Goal: Task Accomplishment & Management: Manage account settings

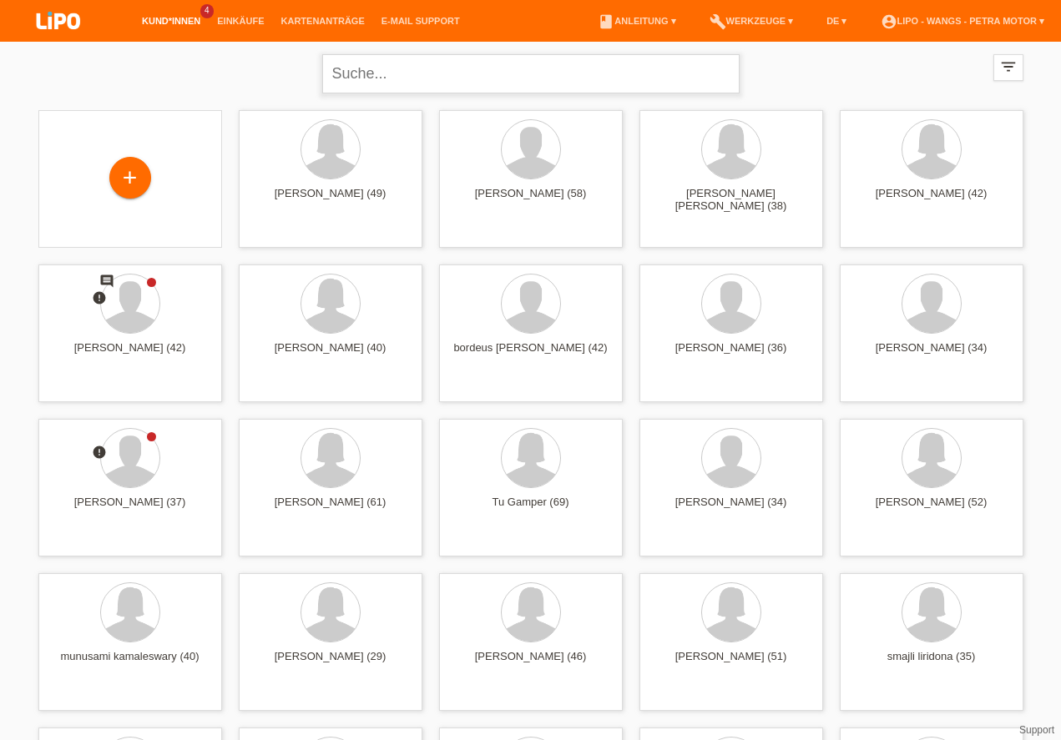
click at [491, 61] on input "text" at bounding box center [530, 73] width 417 height 39
type input "[PERSON_NAME]"
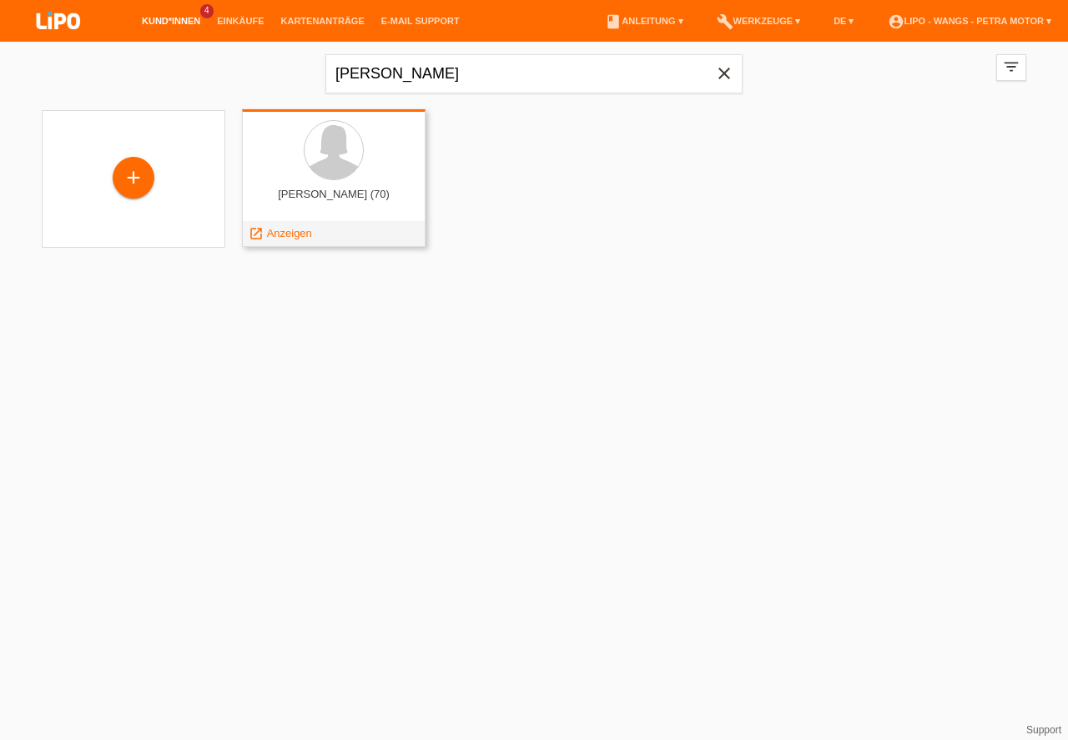
click at [301, 196] on div "ackermann silvia (70)" at bounding box center [333, 201] width 157 height 27
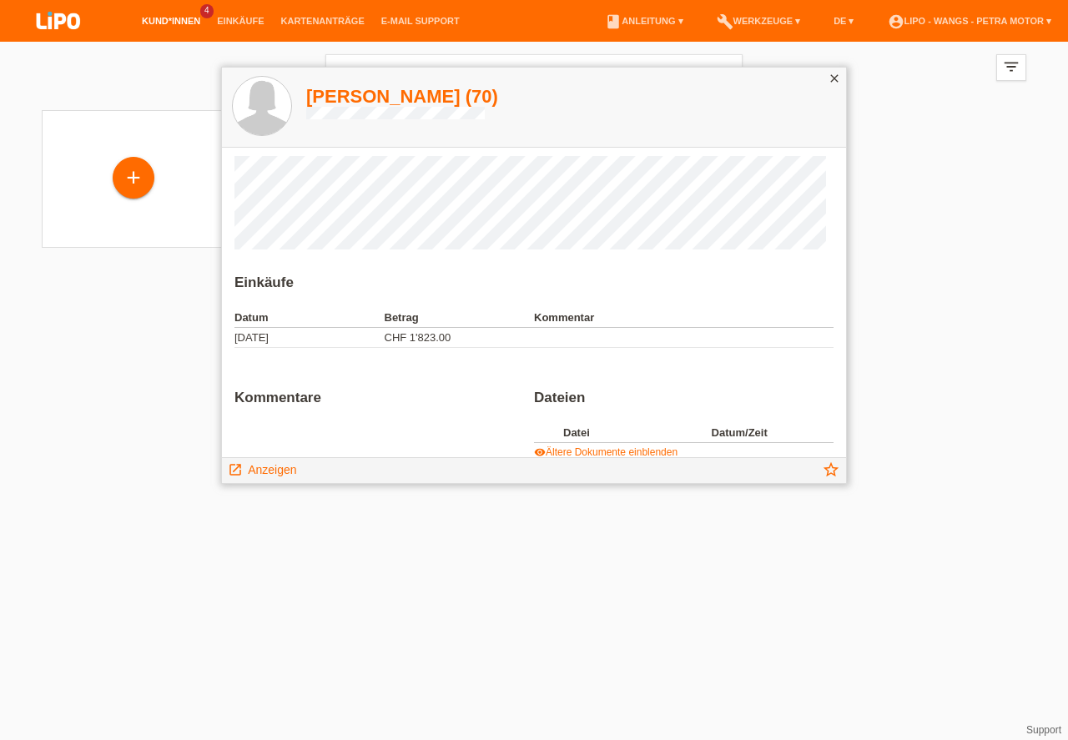
click at [420, 340] on td "CHF 1'823.00" at bounding box center [460, 338] width 150 height 20
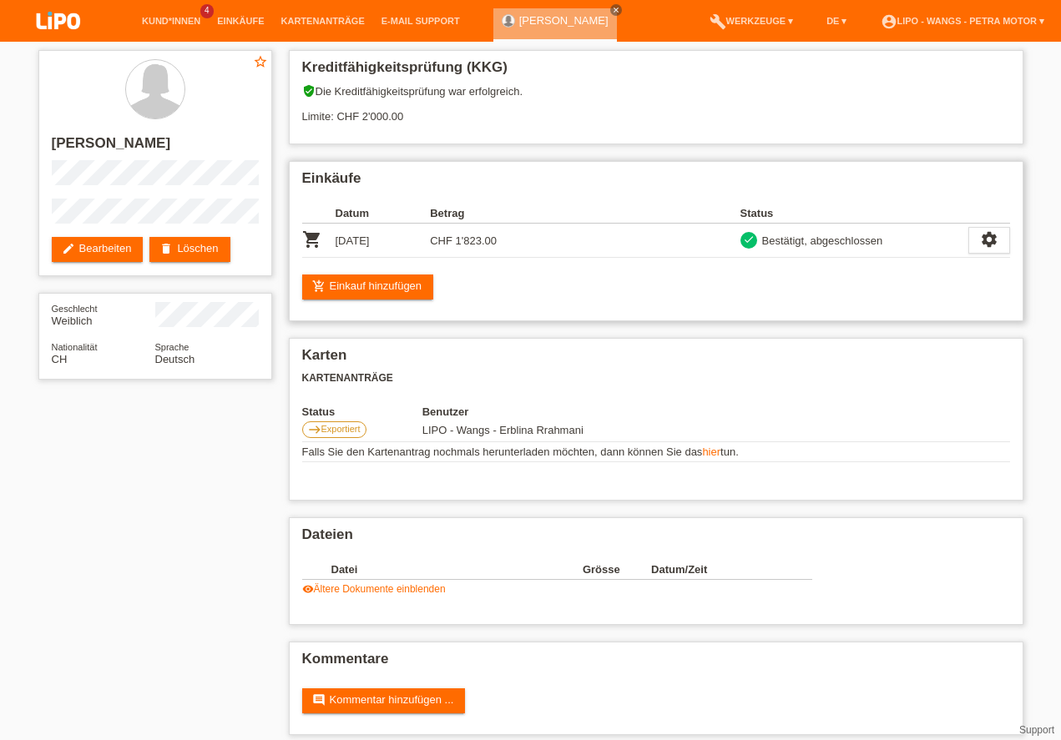
click at [315, 244] on icon "shopping_cart" at bounding box center [312, 239] width 20 height 20
click at [315, 235] on icon "shopping_cart" at bounding box center [312, 239] width 20 height 20
click at [989, 235] on icon "settings" at bounding box center [989, 239] width 18 height 18
click at [990, 234] on icon "settings" at bounding box center [989, 239] width 18 height 18
click at [894, 264] on span "Anzeigen" at bounding box center [914, 266] width 50 height 20
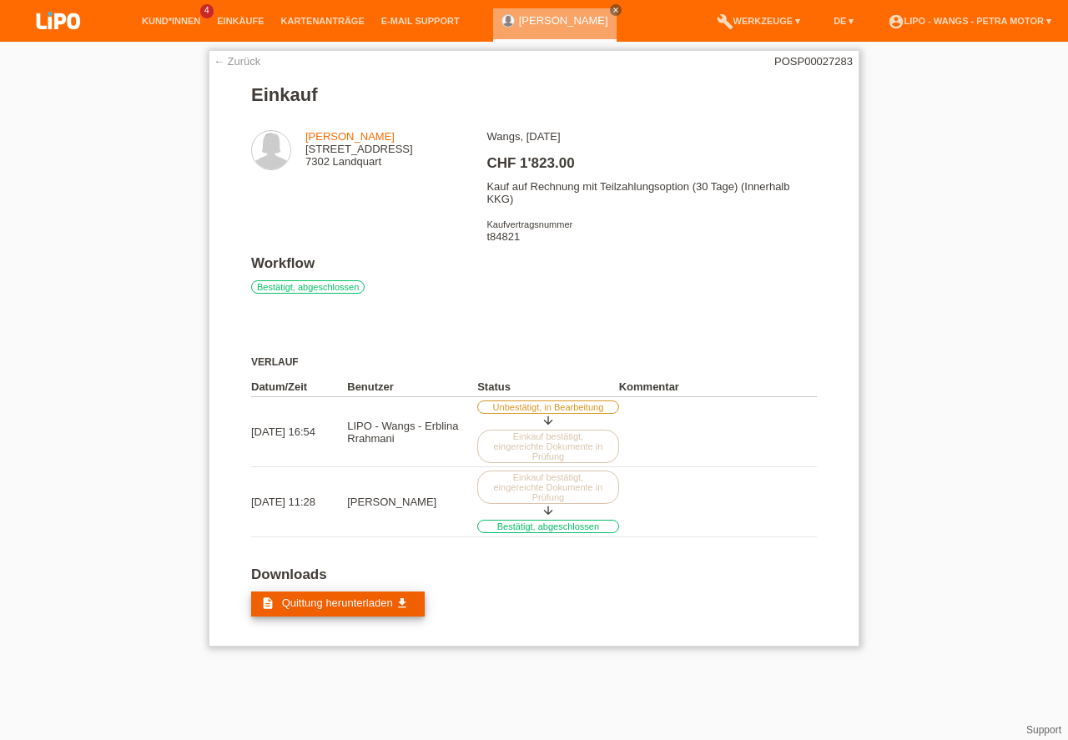
click at [375, 597] on span "Quittung herunterladen" at bounding box center [337, 603] width 111 height 13
click at [232, 62] on link "← Zurück" at bounding box center [237, 61] width 47 height 13
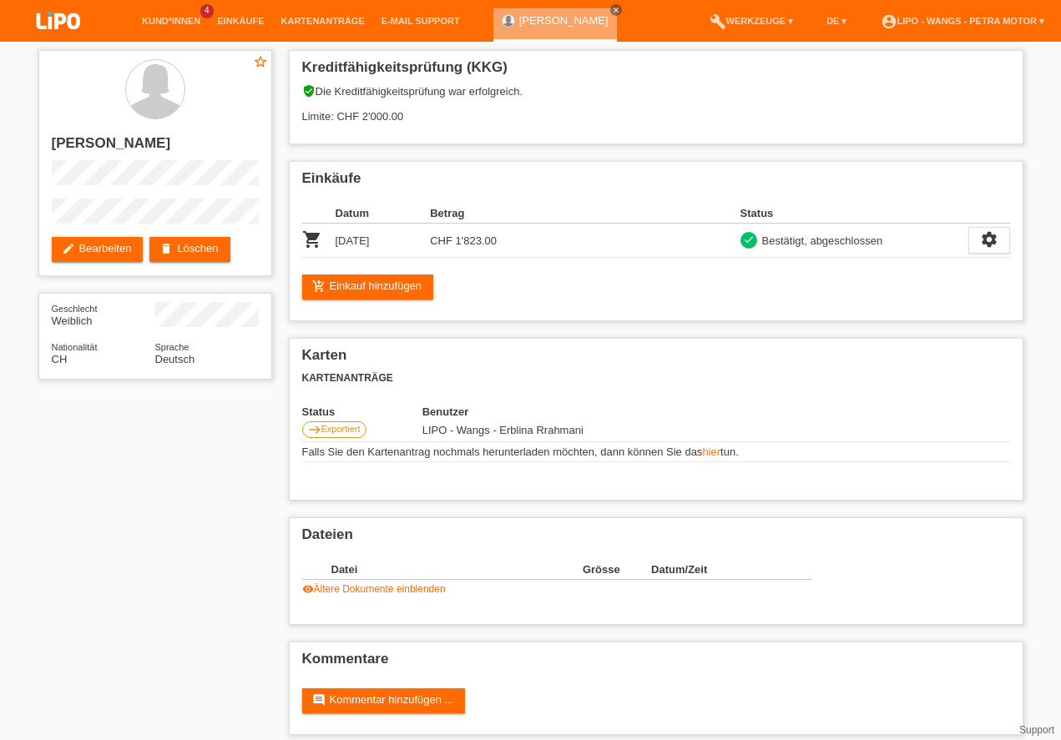
click at [1040, 28] on li "account_circle LIPO - Wangs - Petra Motor ▾" at bounding box center [962, 21] width 181 height 43
click at [1025, 19] on link "account_circle LIPO - Wangs - Petra Motor ▾" at bounding box center [962, 21] width 181 height 10
click at [1032, 23] on link "account_circle LIPO - Wangs - Petra Motor ▾" at bounding box center [962, 21] width 181 height 10
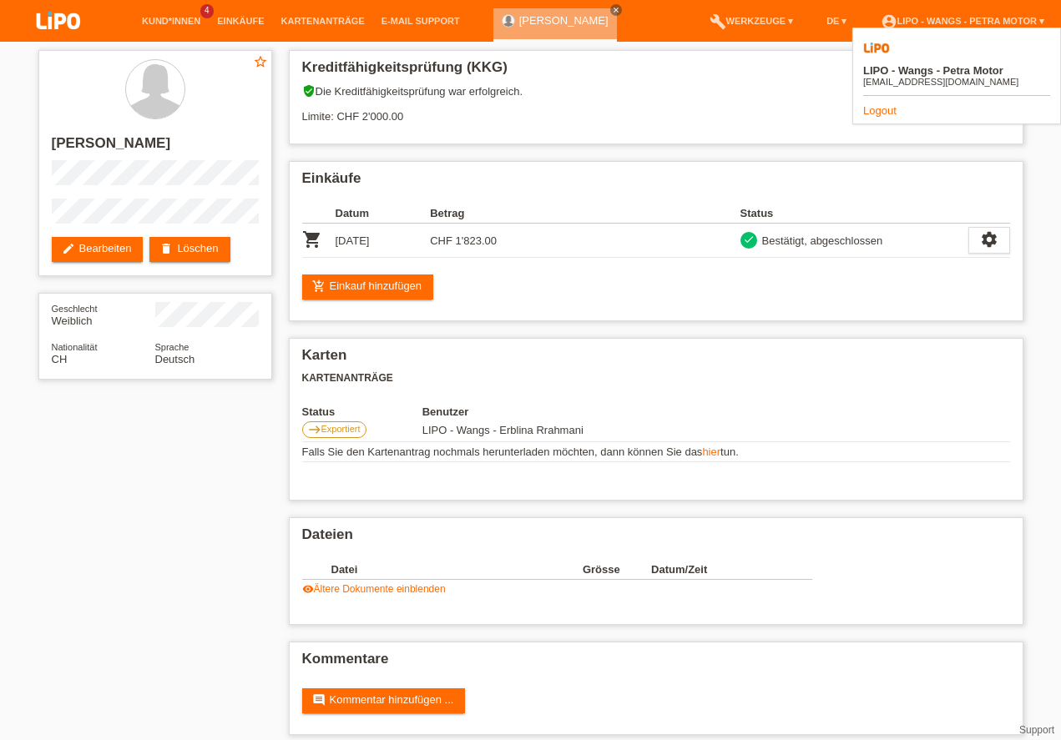
click at [879, 104] on link "Logout" at bounding box center [879, 110] width 33 height 13
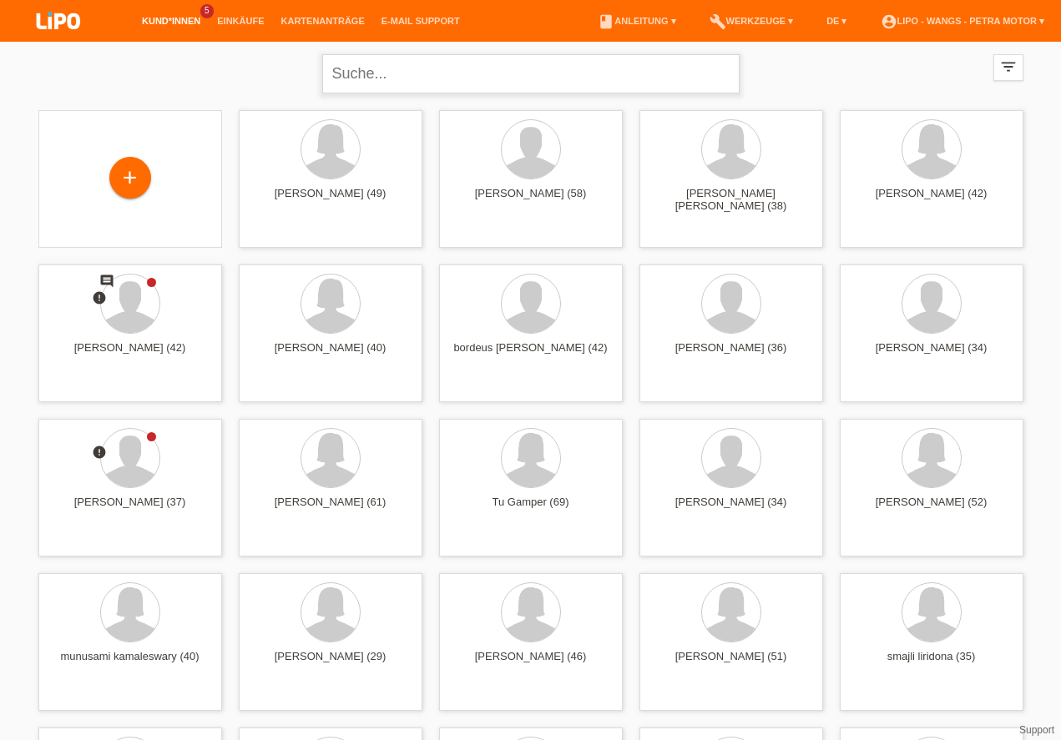
click at [454, 73] on input "text" at bounding box center [530, 73] width 417 height 39
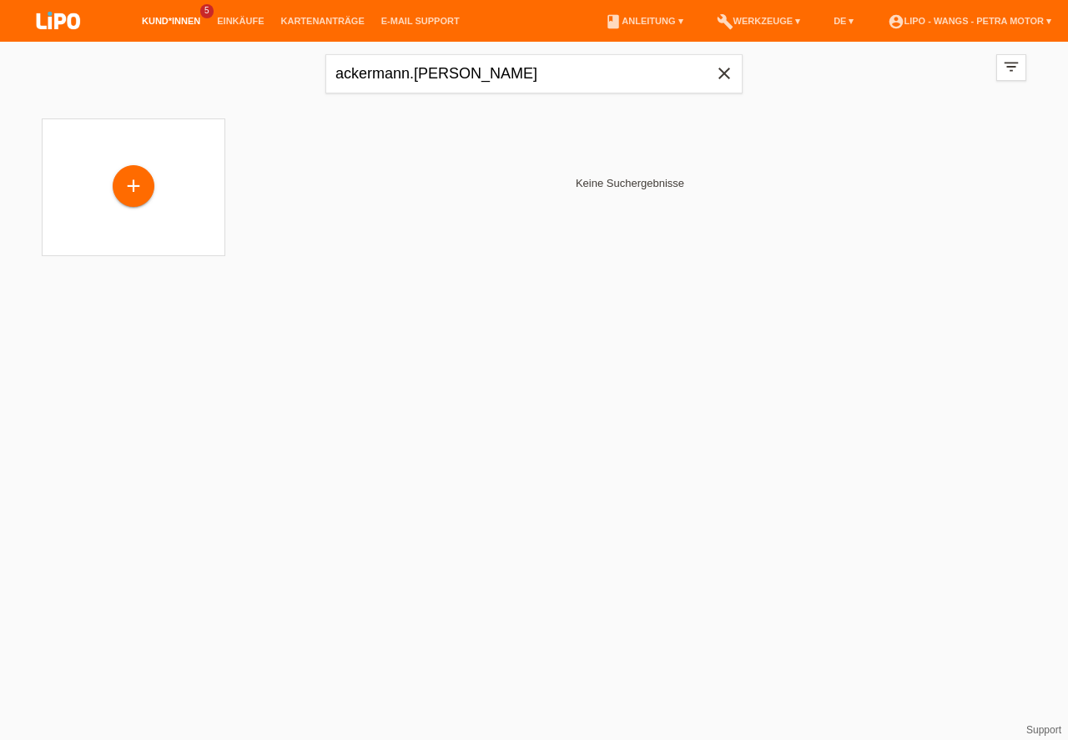
click at [508, 179] on div "Keine Suchergebnisse" at bounding box center [630, 183] width 793 height 146
click at [482, 76] on input "ackermann.silvia" at bounding box center [533, 73] width 417 height 39
type input "ackermann"
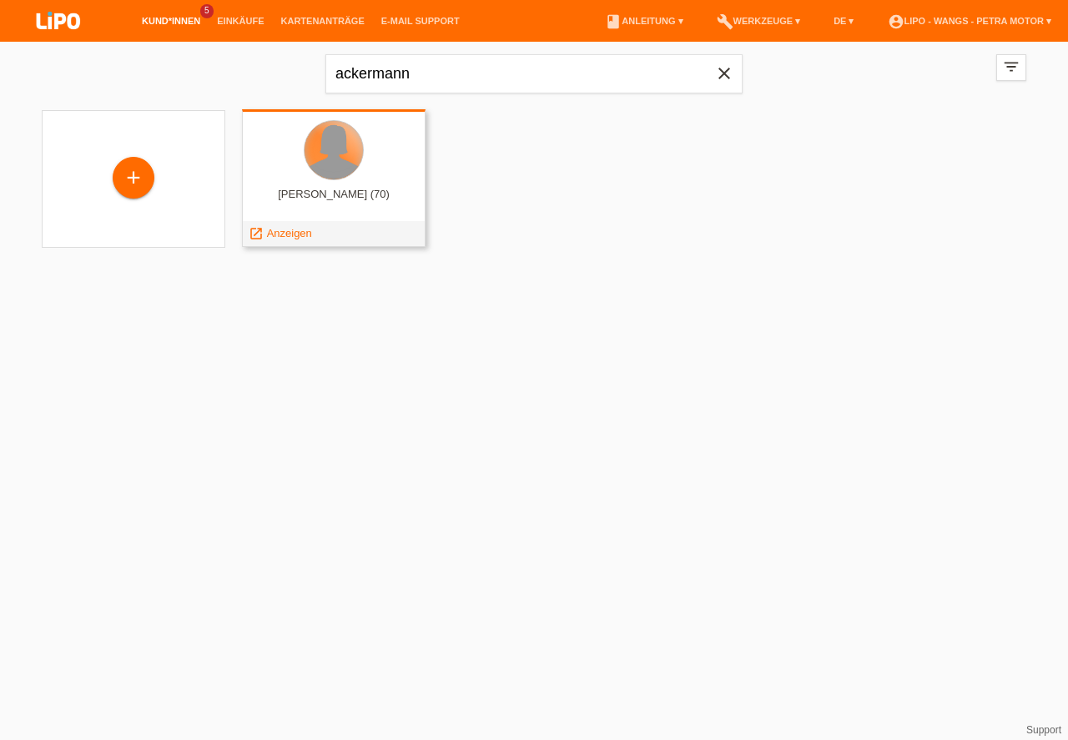
click at [329, 166] on div at bounding box center [334, 150] width 58 height 58
click at [348, 195] on div "ackermann silvia (70)" at bounding box center [333, 201] width 157 height 27
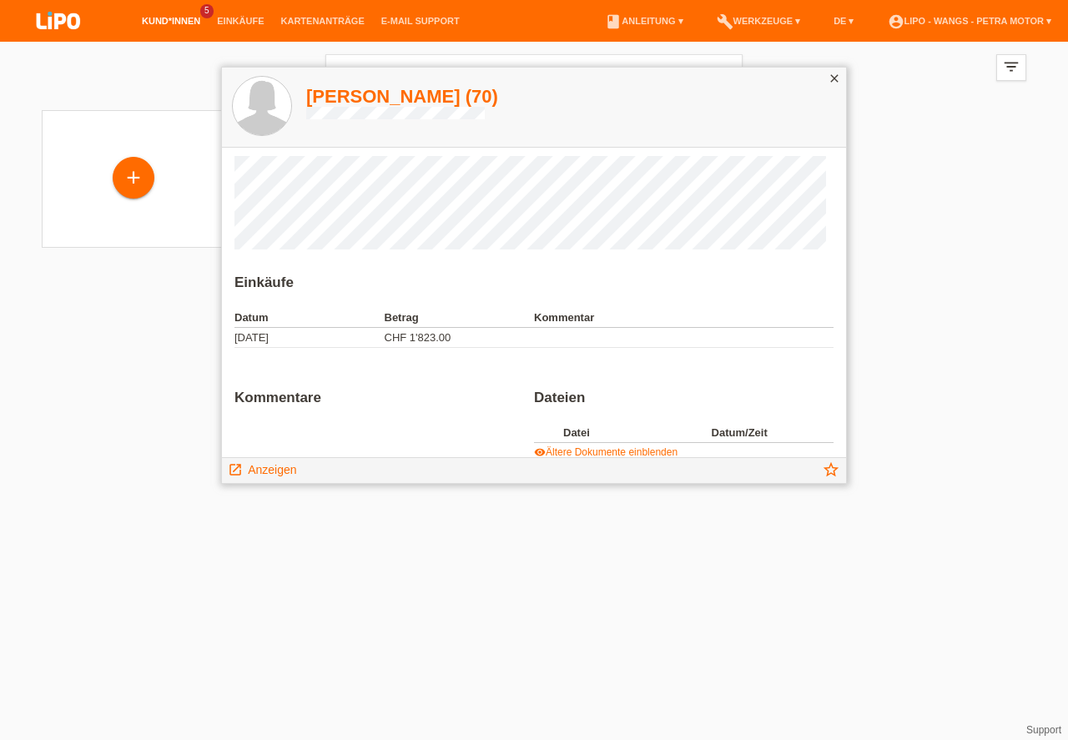
scroll to position [10, 0]
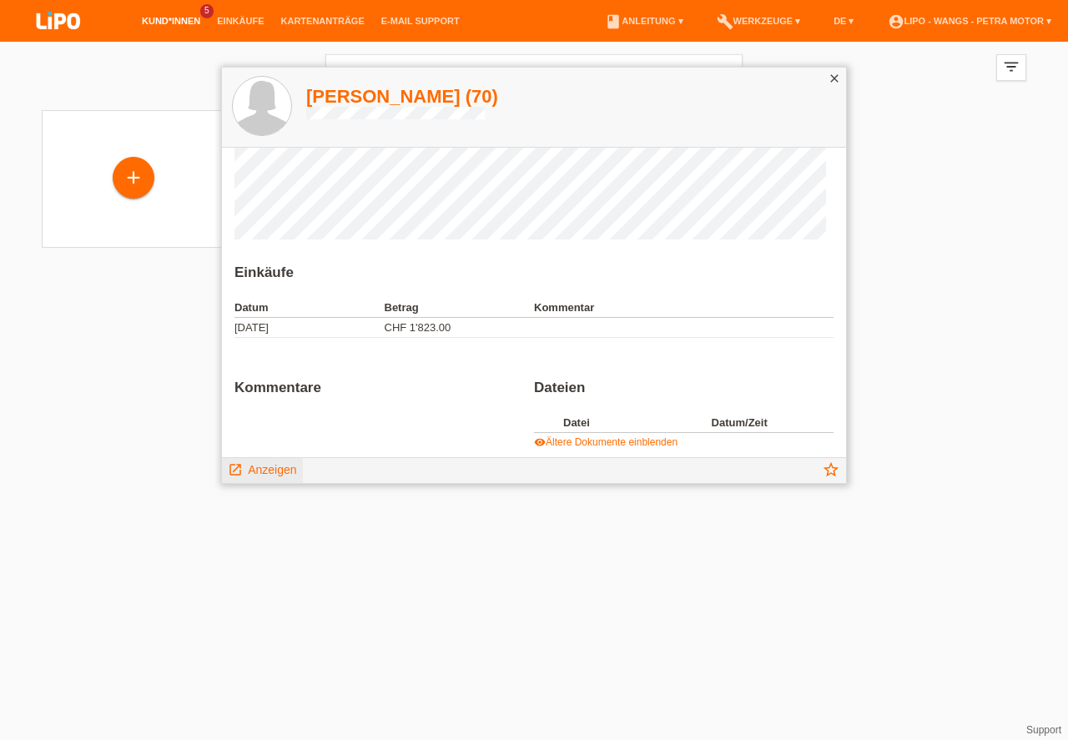
click at [240, 472] on icon "launch" at bounding box center [235, 469] width 15 height 15
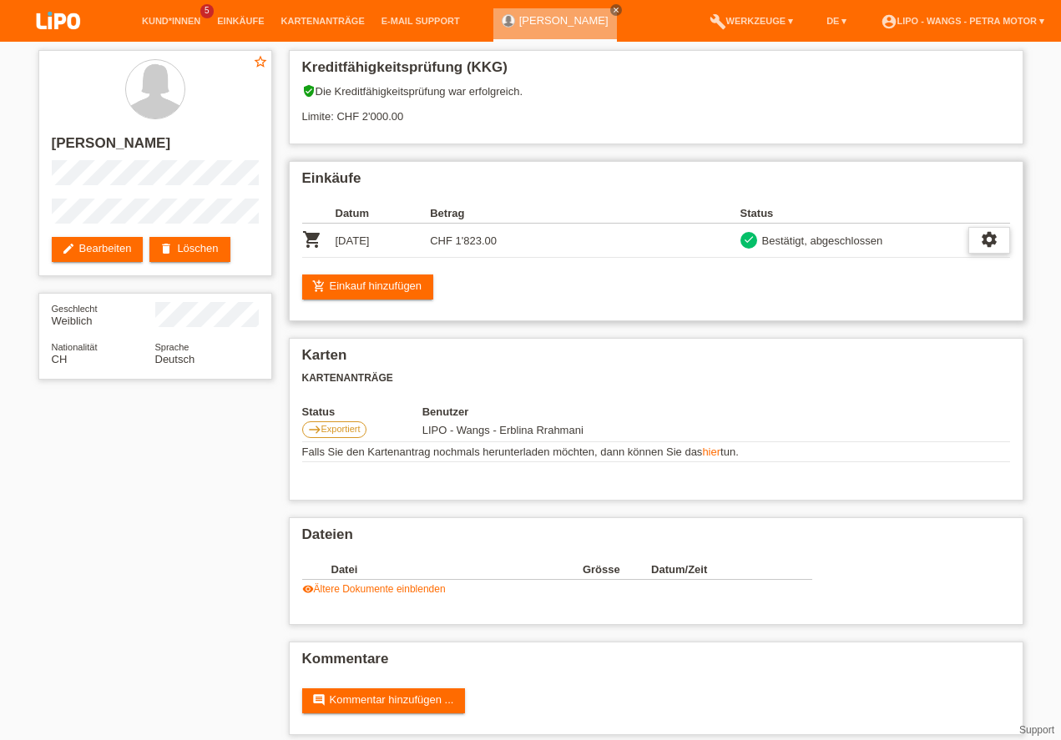
click at [989, 234] on icon "settings" at bounding box center [989, 239] width 18 height 18
click at [982, 238] on icon "settings" at bounding box center [989, 239] width 18 height 18
click at [984, 236] on icon "settings" at bounding box center [989, 239] width 18 height 18
click at [997, 238] on icon "settings" at bounding box center [989, 239] width 18 height 18
click at [994, 235] on icon "settings" at bounding box center [989, 239] width 18 height 18
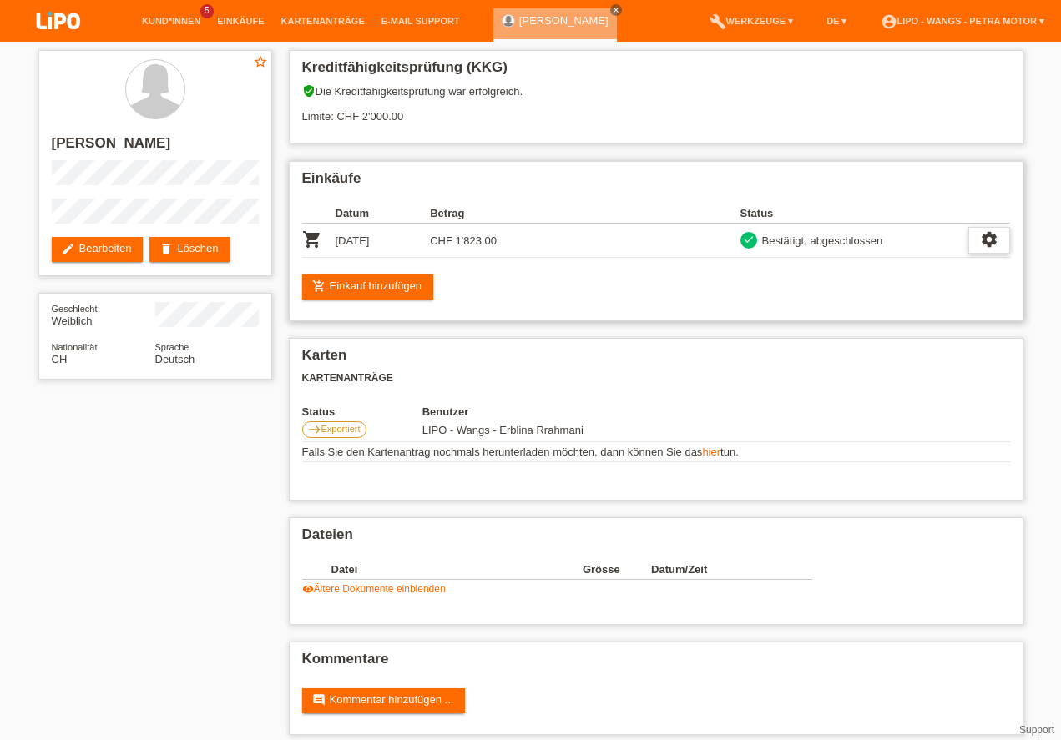
click at [992, 235] on icon "settings" at bounding box center [989, 239] width 18 height 18
click at [940, 340] on span "Stornierung hinzufügen..." at bounding box center [939, 341] width 126 height 20
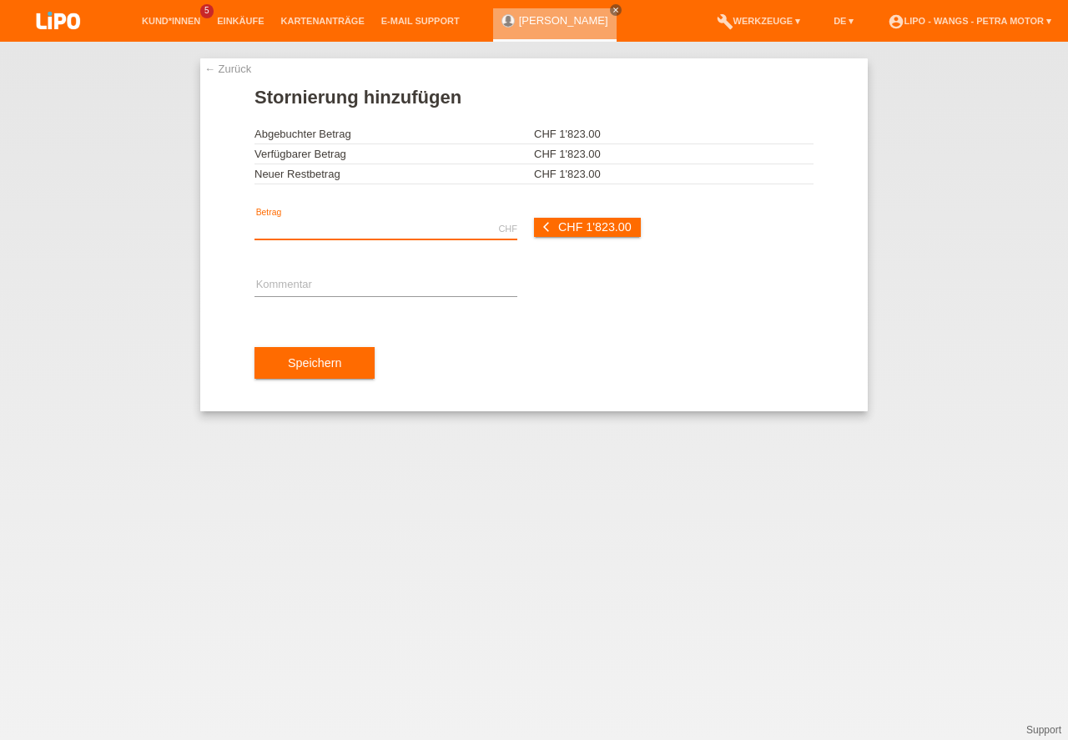
click at [302, 229] on input "text" at bounding box center [385, 229] width 263 height 21
drag, startPoint x: 325, startPoint y: 231, endPoint x: 204, endPoint y: 234, distance: 121.0
click at [254, 234] on input "1675.70" at bounding box center [385, 229] width 263 height 21
type input "147.30"
click at [339, 278] on input "text" at bounding box center [385, 285] width 263 height 21
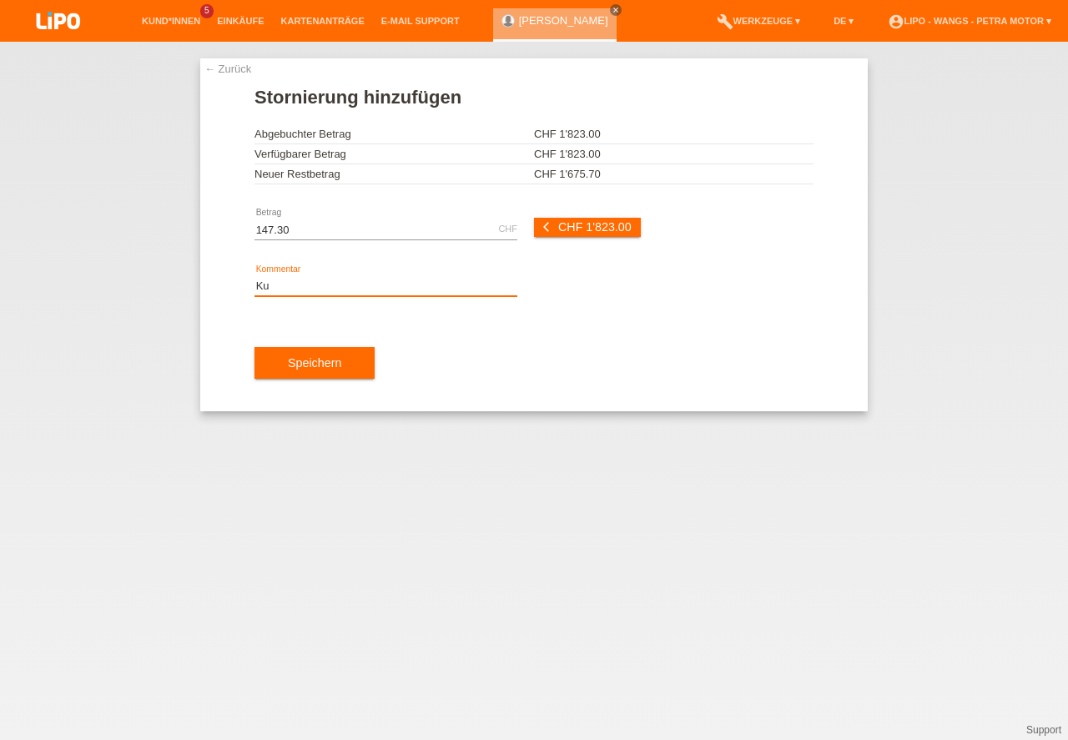
type input "K"
type input "Der Vertrag T84821, wurde geändert. Teilstorno"
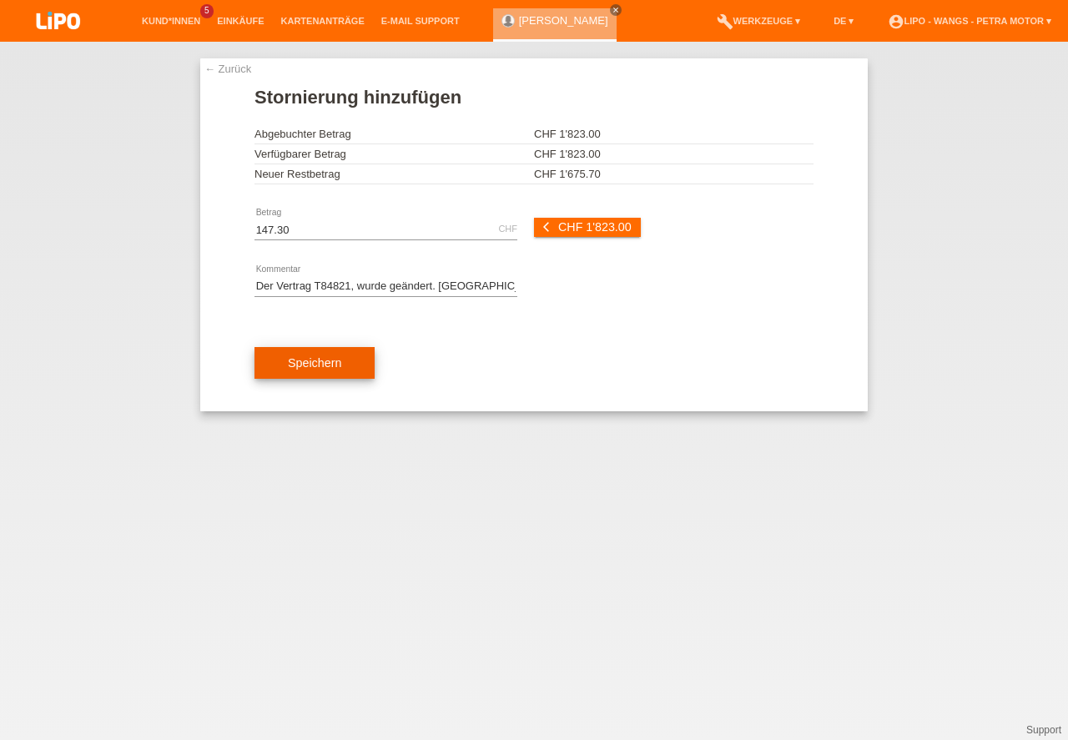
click at [337, 360] on button "Speichern" at bounding box center [314, 363] width 120 height 32
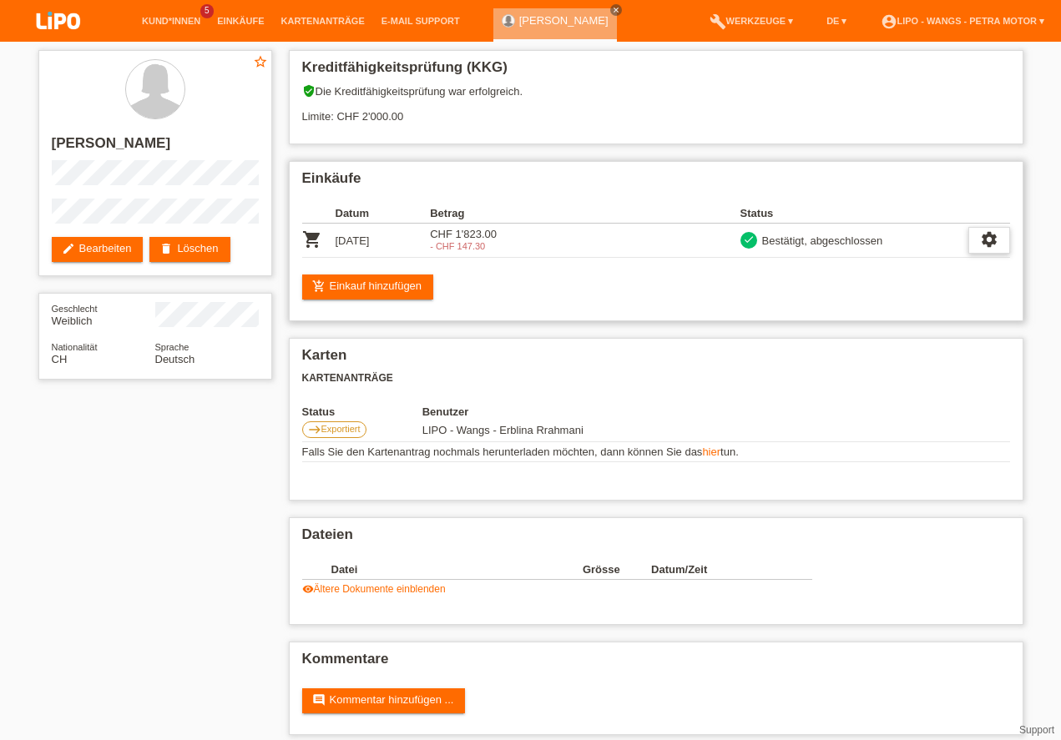
click at [988, 243] on icon "settings" at bounding box center [989, 239] width 18 height 18
click at [585, 275] on div "add_shopping_cart Einkauf hinzufügen" at bounding box center [656, 287] width 708 height 25
click at [622, 189] on h2 "Einkäufe" at bounding box center [656, 182] width 708 height 25
drag, startPoint x: 18, startPoint y: 48, endPoint x: 642, endPoint y: 156, distance: 633.5
click at [633, 112] on div "verified_user Die Kreditfähigkeitsprüfung war erfolgreich. Limite: CHF 2'000.00" at bounding box center [656, 109] width 708 height 51
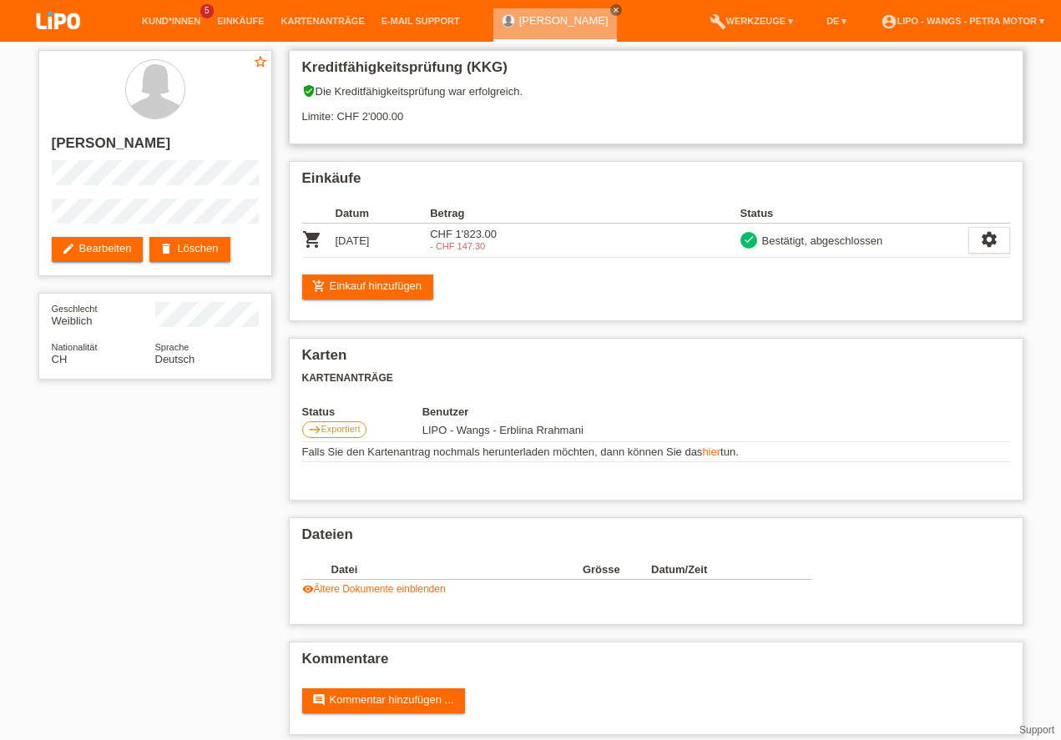
click at [618, 101] on div "verified_user Die Kreditfähigkeitsprüfung war erfolgreich. Limite: CHF 2'000.00" at bounding box center [656, 109] width 708 height 51
click at [571, 209] on th at bounding box center [632, 214] width 215 height 20
click at [311, 239] on icon "shopping_cart" at bounding box center [312, 239] width 20 height 20
click at [489, 234] on td "CHF 1'823.00 - CHF 147.30" at bounding box center [477, 241] width 95 height 34
click at [369, 235] on td "09.09.2025" at bounding box center [382, 241] width 95 height 34
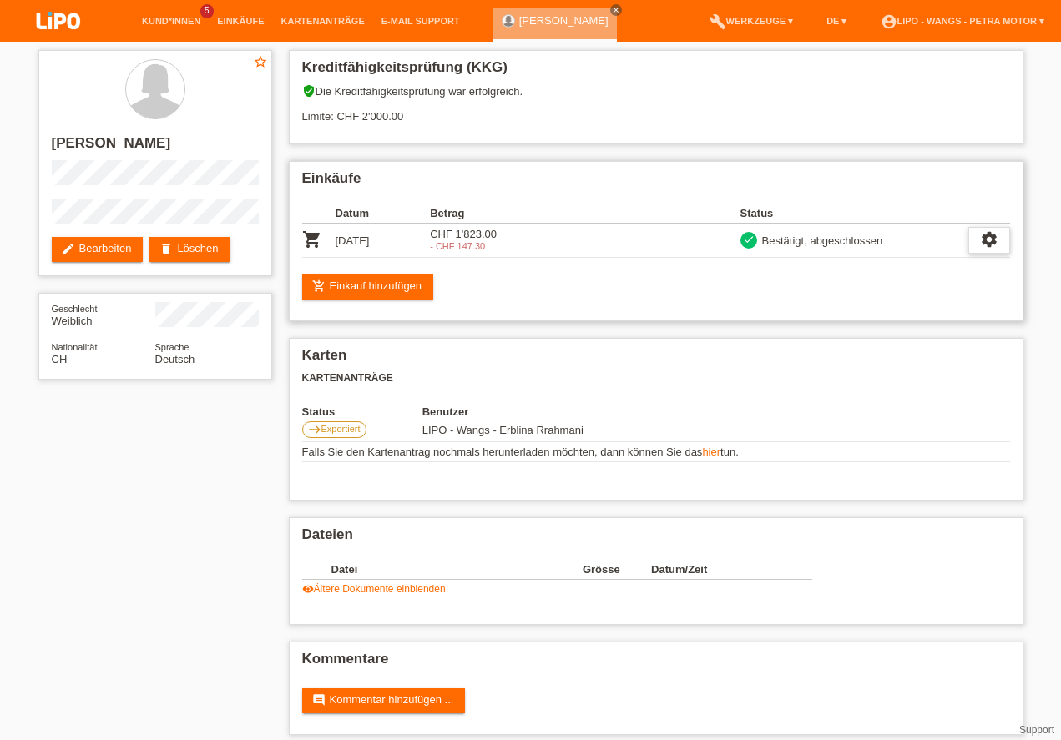
click at [984, 240] on icon "settings" at bounding box center [989, 239] width 18 height 18
click at [906, 270] on span "Anzeigen" at bounding box center [914, 266] width 50 height 20
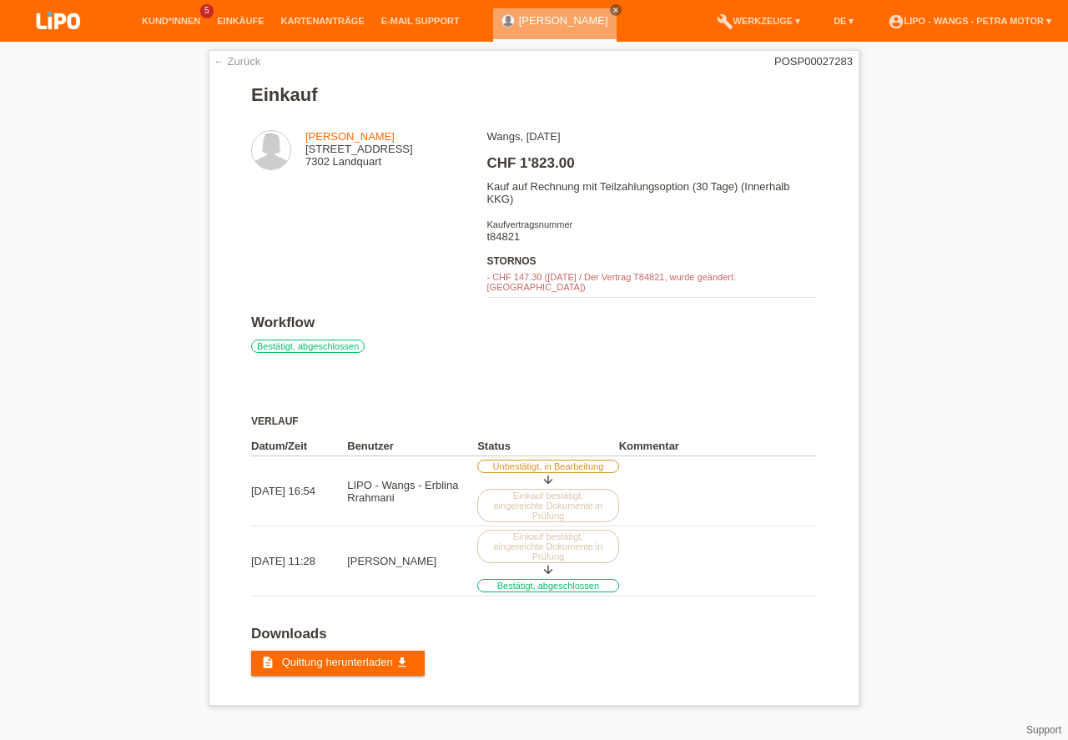
click at [171, 196] on div "← Zurück POSP00027283 Einkauf ackermann silvia [STREET_ADDRESS] CHF 1'823.00" at bounding box center [534, 382] width 1068 height 681
click at [396, 656] on icon "get_app" at bounding box center [402, 662] width 13 height 13
click at [717, 315] on h2 "Workflow" at bounding box center [534, 327] width 566 height 25
click at [147, 95] on div "← Zurück POSP00027283 Einkauf ackermann silvia [STREET_ADDRESS] CHF 1'823.00" at bounding box center [534, 382] width 1068 height 681
click at [117, 60] on div "← Zurück POSP00027283 Einkauf ackermann silvia [STREET_ADDRESS] CHF 1'823.00" at bounding box center [534, 382] width 1068 height 681
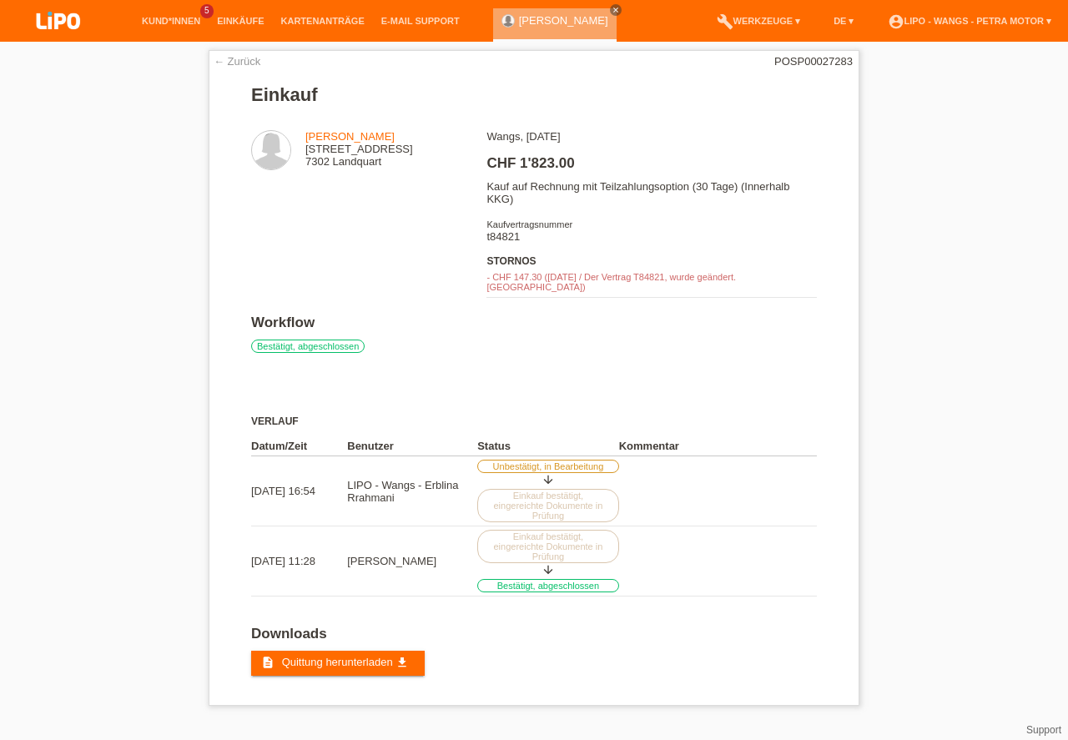
click at [1035, 263] on div "← Zurück POSP00027283 Einkauf ackermann silvia [STREET_ADDRESS] CHF 1'823.00" at bounding box center [534, 382] width 1068 height 681
click at [1024, 229] on div "← Zurück POSP00027283 Einkauf ackermann silvia [STREET_ADDRESS] CHF 1'823.00" at bounding box center [534, 382] width 1068 height 681
click at [1043, 18] on link "account_circle LIPO - Wangs - Petra Motor ▾" at bounding box center [969, 21] width 181 height 10
click at [884, 104] on link "Logout" at bounding box center [886, 110] width 33 height 13
